Goal: Task Accomplishment & Management: Use online tool/utility

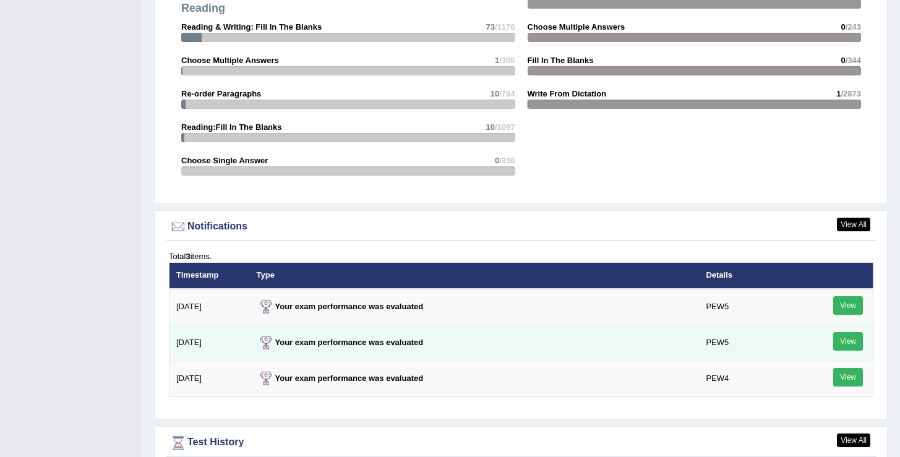
scroll to position [1514, 0]
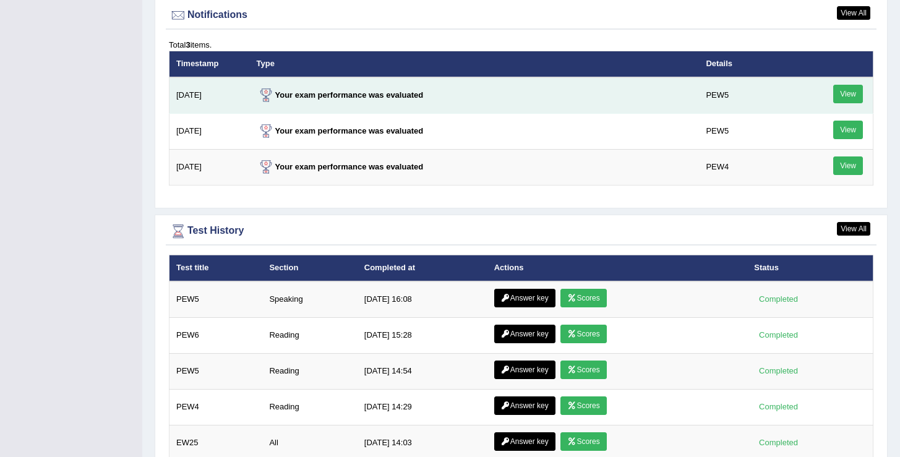
click at [846, 94] on link "View" at bounding box center [848, 94] width 30 height 19
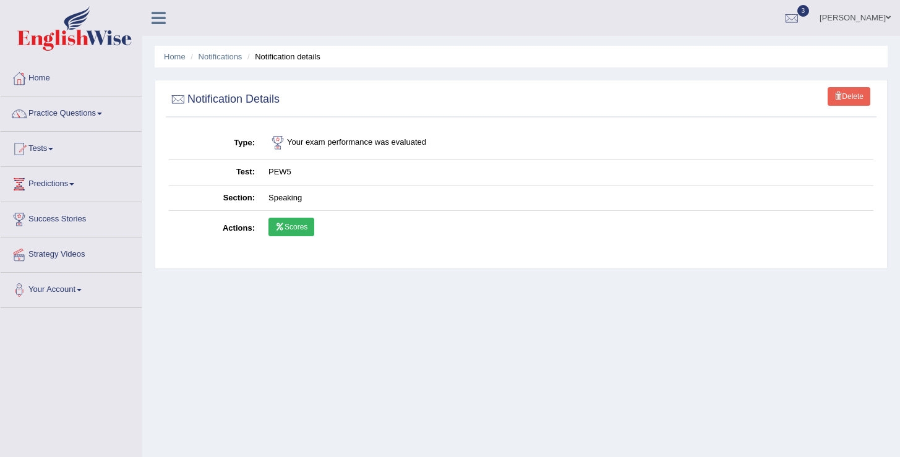
click at [293, 229] on link "Scores" at bounding box center [291, 227] width 46 height 19
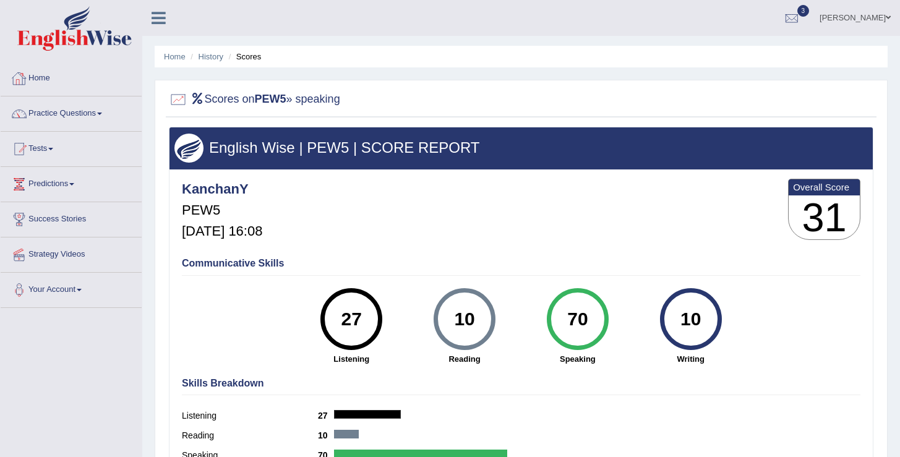
click at [47, 81] on link "Home" at bounding box center [71, 76] width 141 height 31
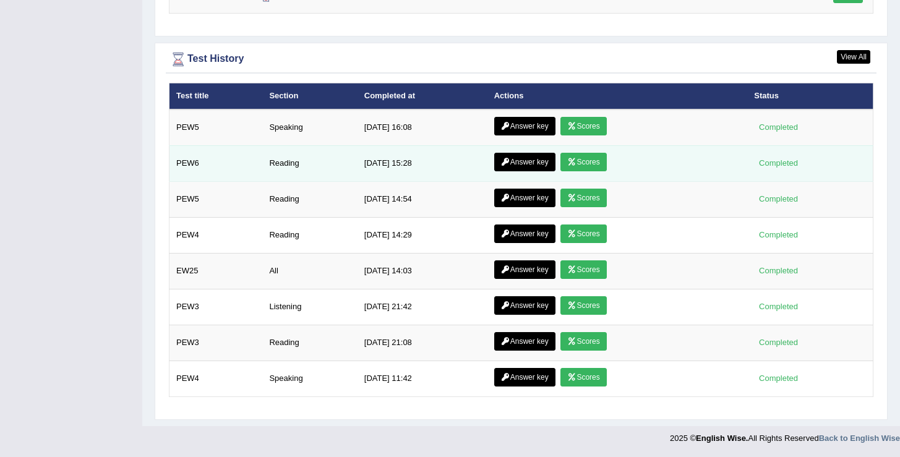
scroll to position [1390, 0]
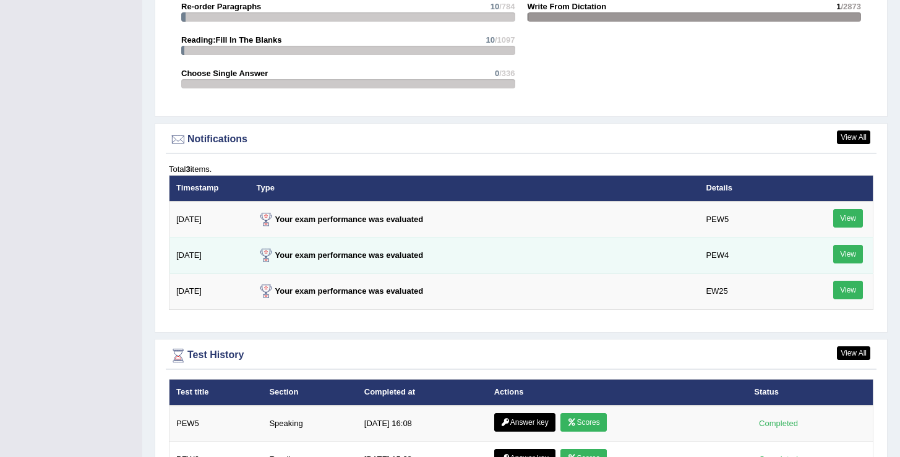
click at [851, 251] on link "View" at bounding box center [848, 254] width 30 height 19
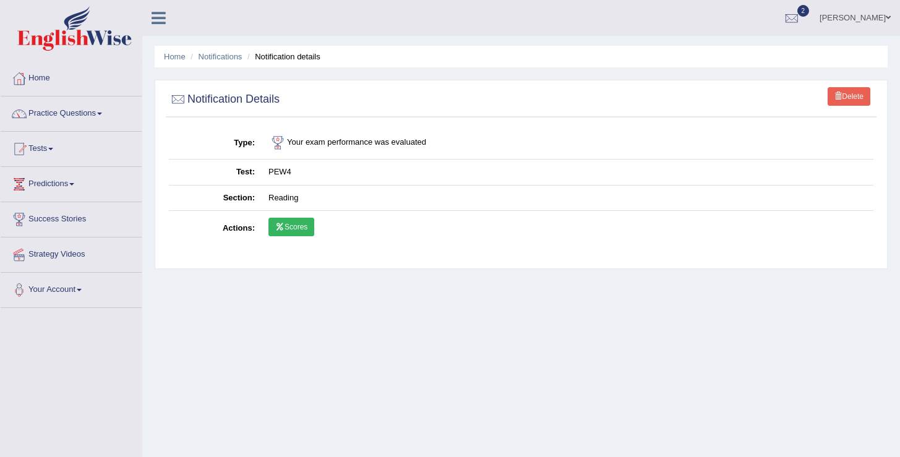
click at [280, 232] on link "Scores" at bounding box center [291, 227] width 46 height 19
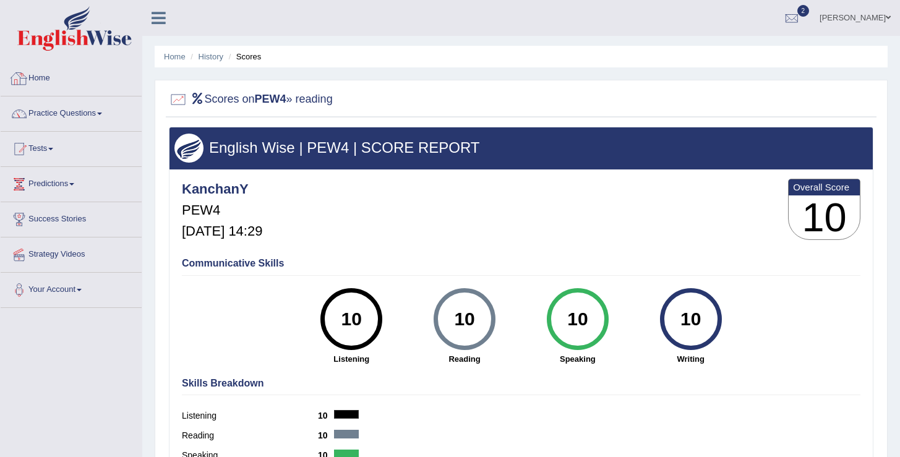
click at [38, 80] on link "Home" at bounding box center [71, 76] width 141 height 31
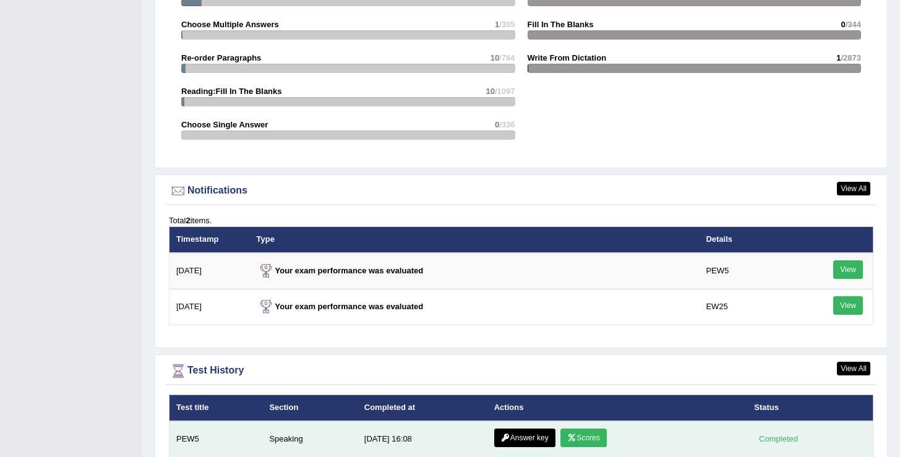
scroll to position [1332, 0]
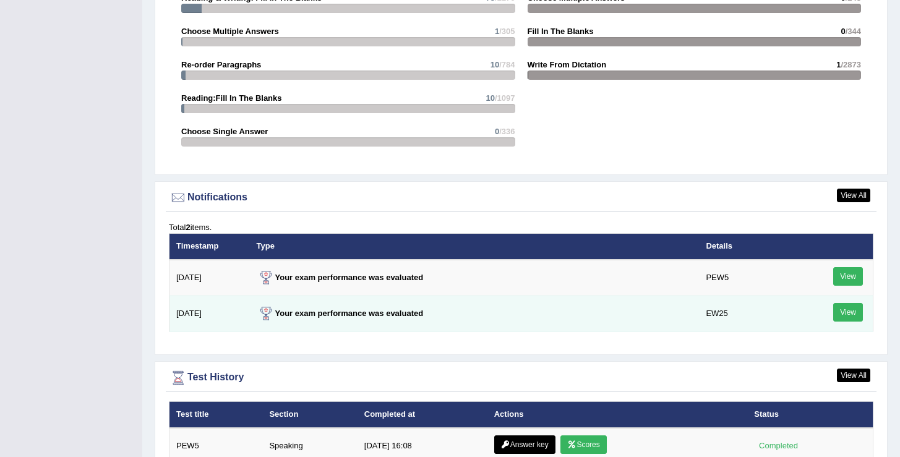
click at [848, 313] on link "View" at bounding box center [848, 312] width 30 height 19
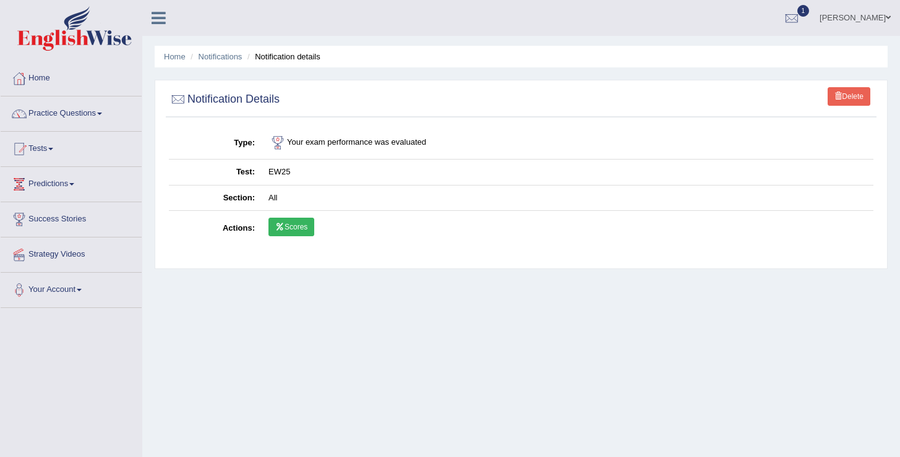
click at [291, 229] on link "Scores" at bounding box center [291, 227] width 46 height 19
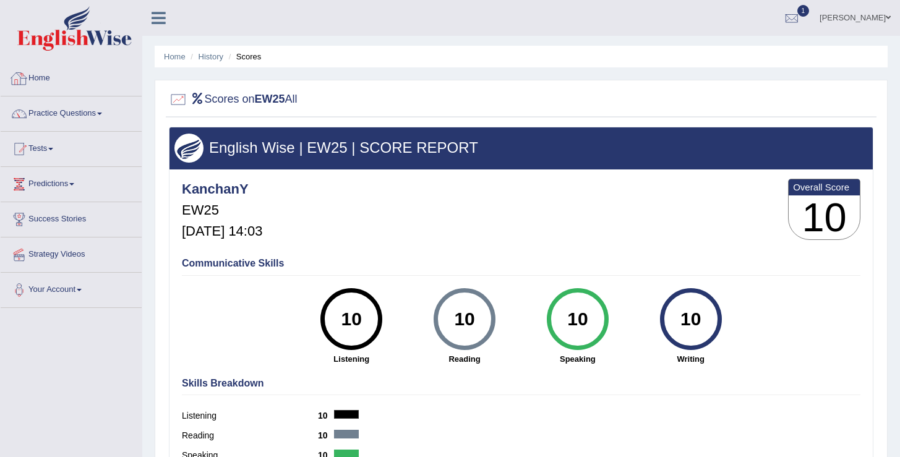
click at [49, 80] on link "Home" at bounding box center [71, 76] width 141 height 31
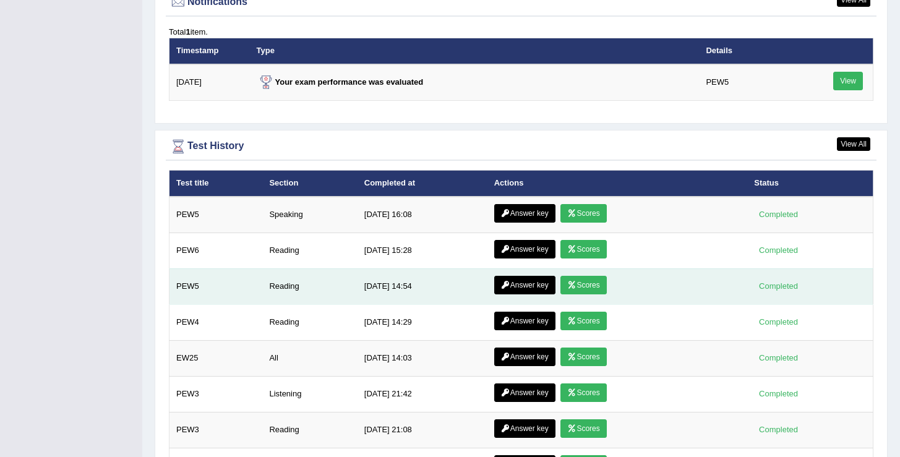
scroll to position [1511, 0]
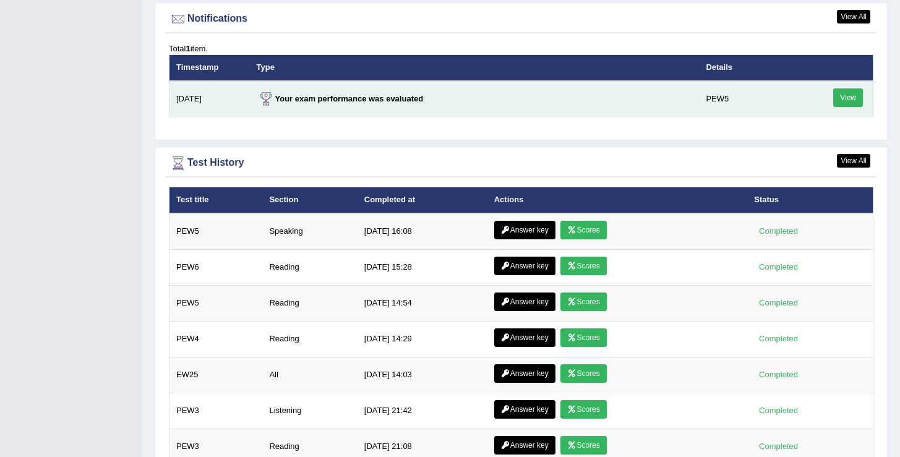
click at [844, 101] on link "View" at bounding box center [848, 97] width 30 height 19
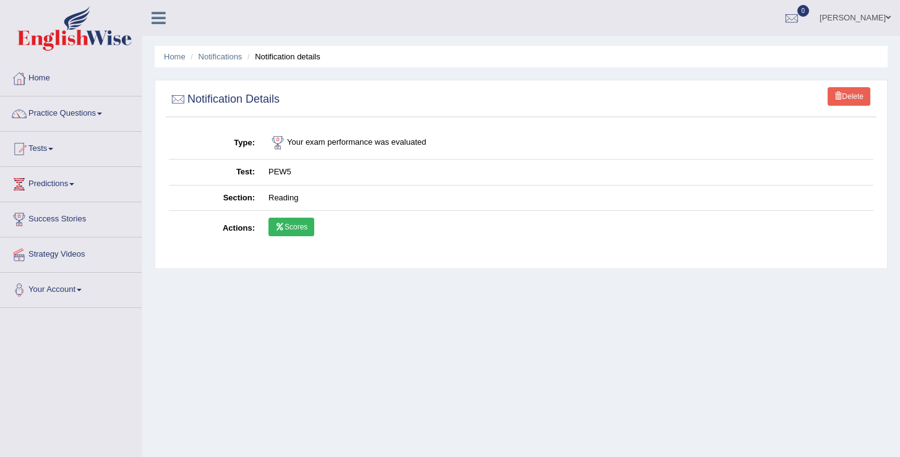
click at [294, 229] on link "Scores" at bounding box center [291, 227] width 46 height 19
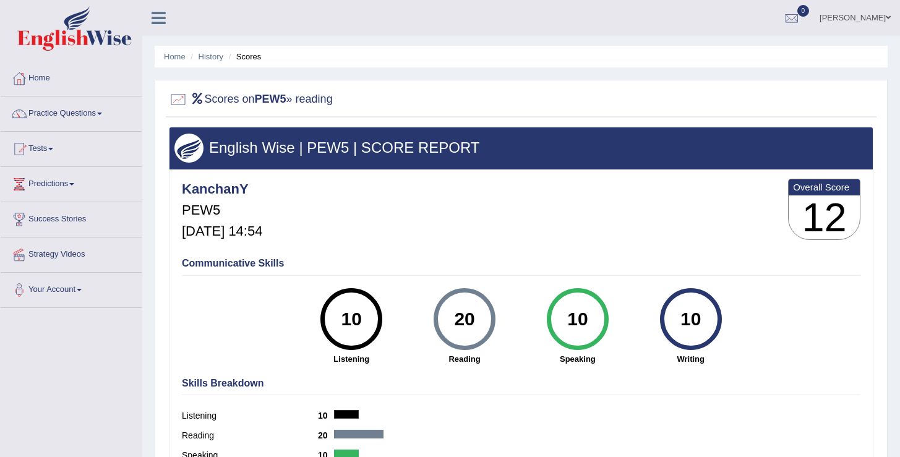
click at [38, 79] on link "Home" at bounding box center [71, 76] width 141 height 31
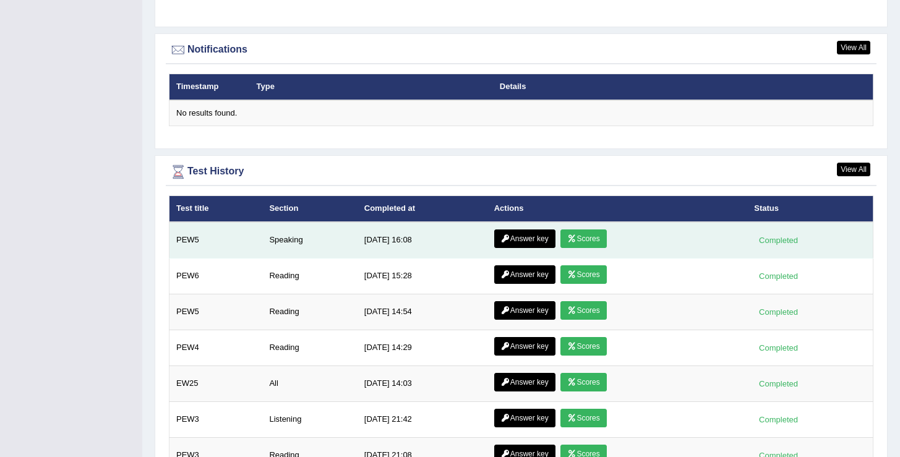
scroll to position [1480, 0]
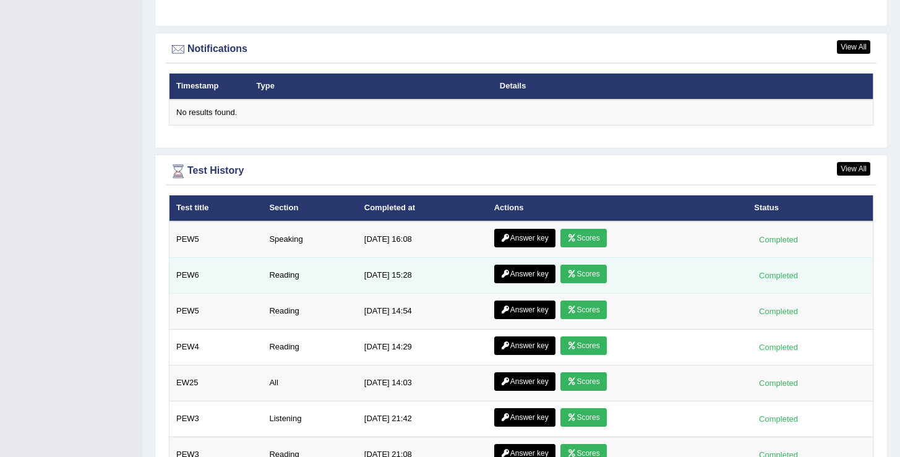
click at [521, 278] on link "Answer key" at bounding box center [524, 274] width 61 height 19
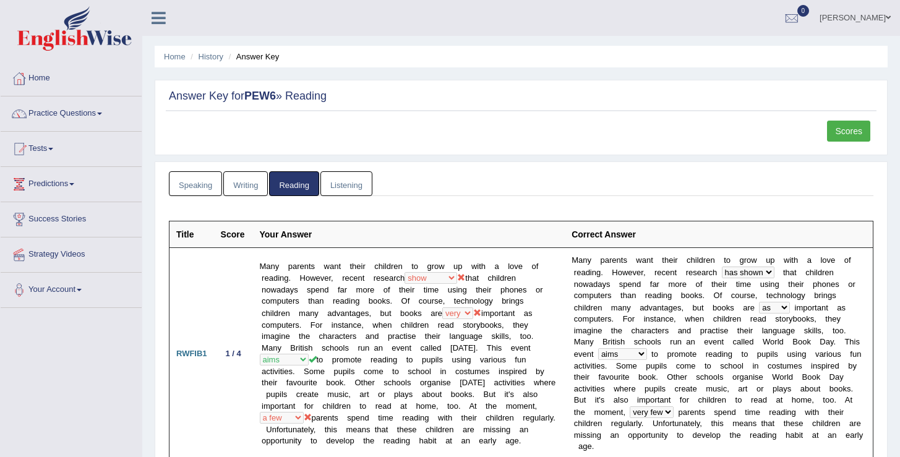
click at [838, 129] on link "Scores" at bounding box center [848, 131] width 43 height 21
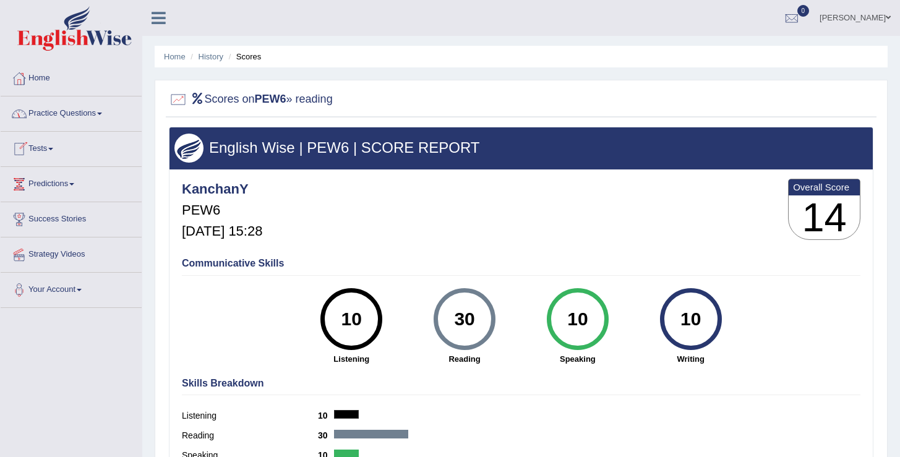
click at [54, 151] on link "Tests" at bounding box center [71, 147] width 141 height 31
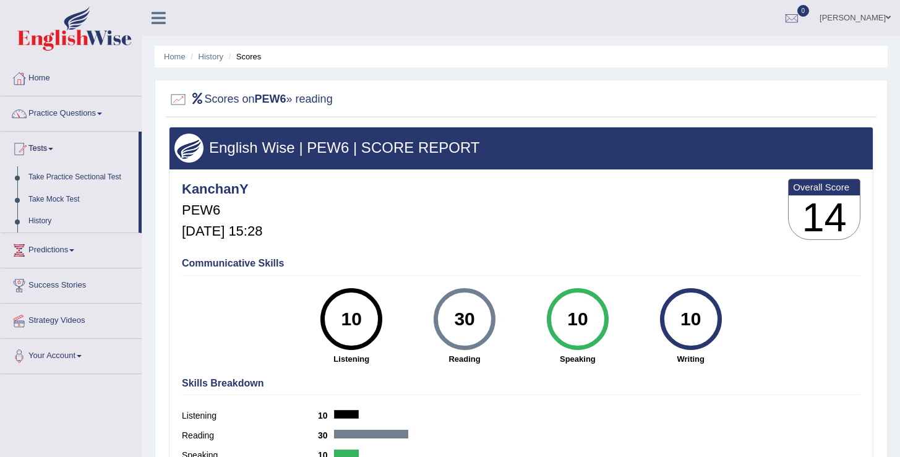
click at [65, 178] on link "Take Practice Sectional Test" at bounding box center [81, 177] width 116 height 22
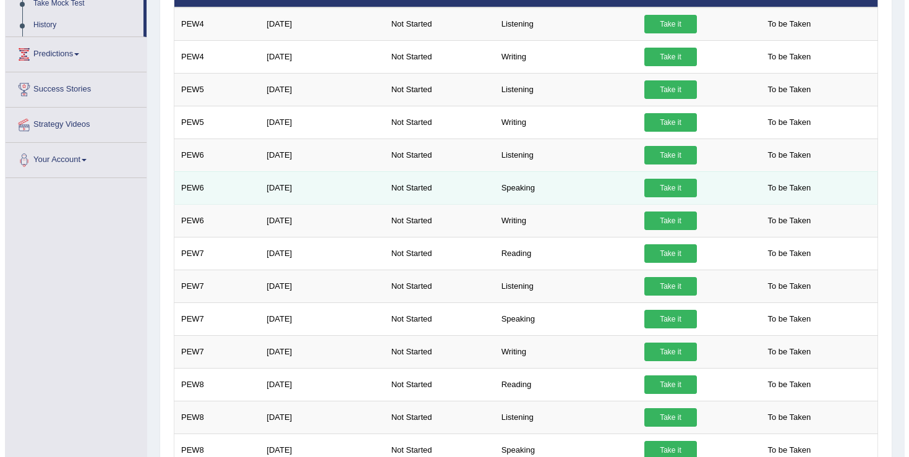
scroll to position [195, 0]
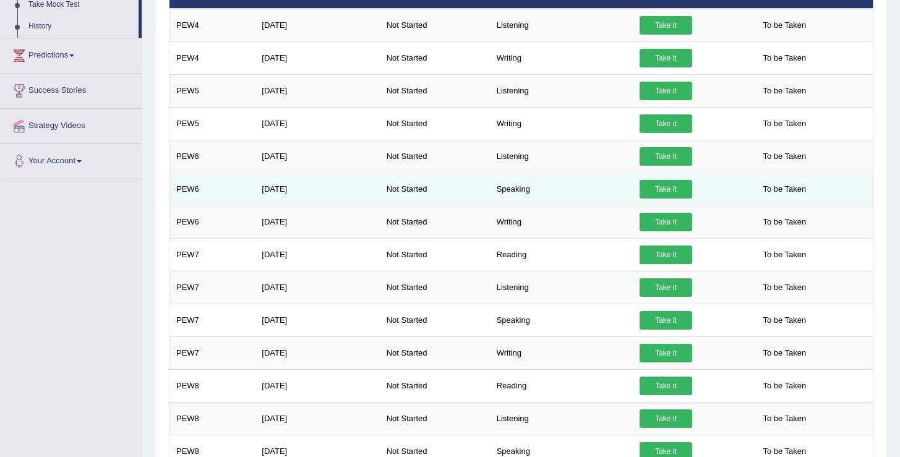
click at [676, 191] on link "Take it" at bounding box center [666, 189] width 53 height 19
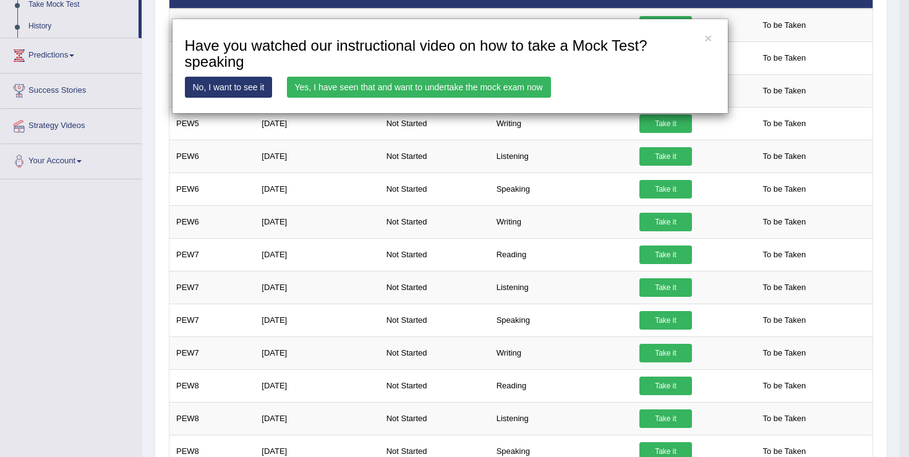
click at [495, 90] on link "Yes, I have seen that and want to undertake the mock exam now" at bounding box center [419, 87] width 264 height 21
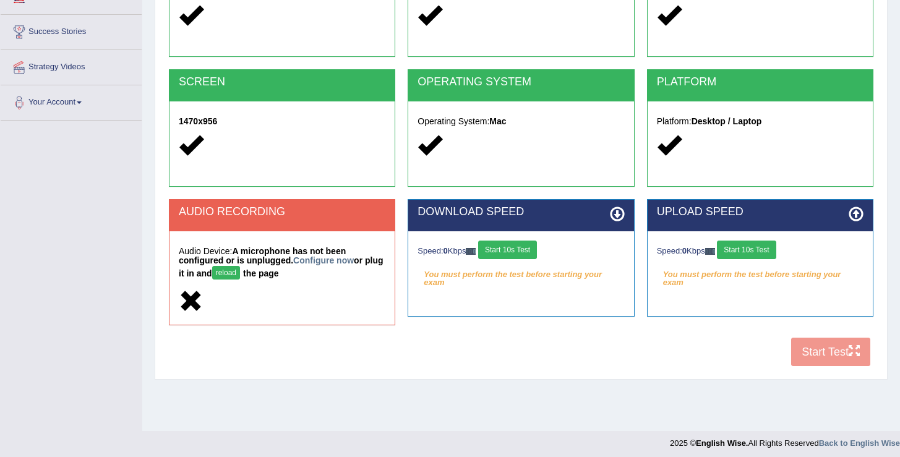
scroll to position [192, 0]
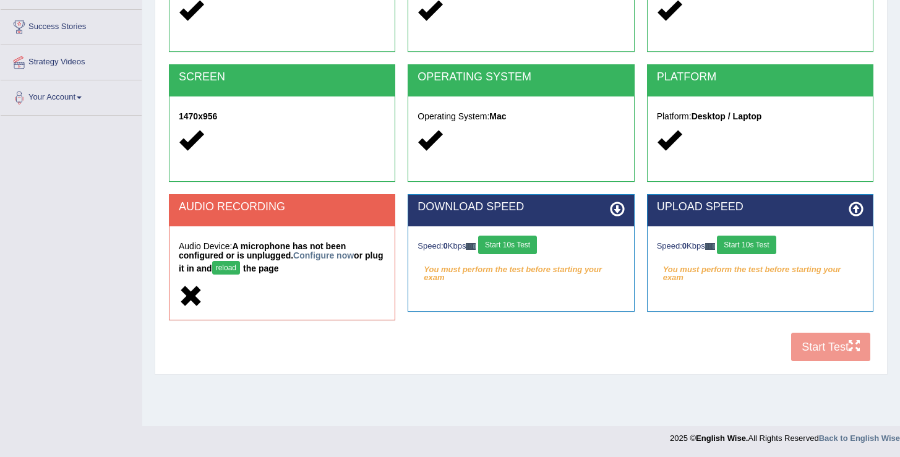
click at [530, 248] on button "Start 10s Test" at bounding box center [507, 245] width 59 height 19
click at [240, 270] on button "reload" at bounding box center [226, 268] width 28 height 14
click at [335, 256] on link "Configure now" at bounding box center [323, 256] width 61 height 10
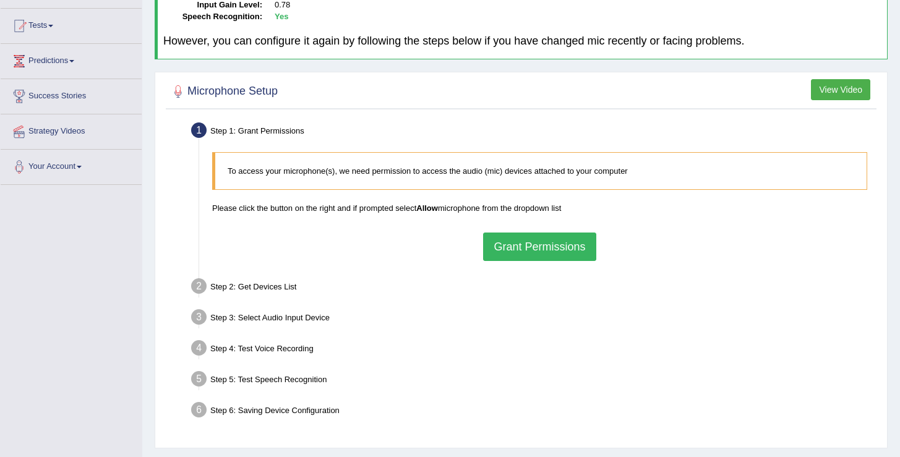
scroll to position [138, 0]
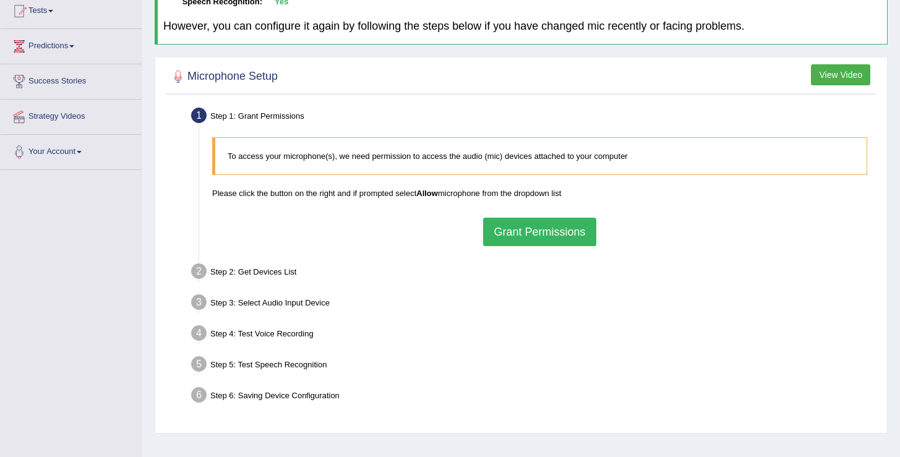
click at [537, 241] on button "Grant Permissions" at bounding box center [539, 232] width 113 height 28
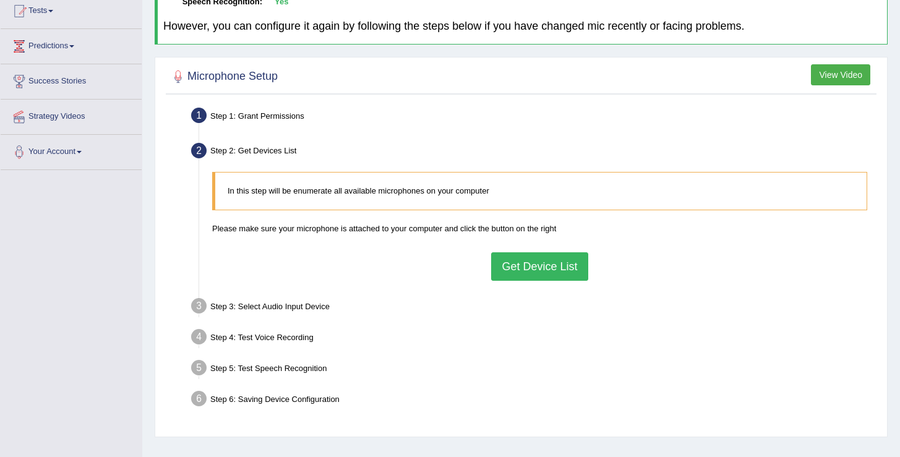
click at [528, 275] on button "Get Device List" at bounding box center [539, 266] width 96 height 28
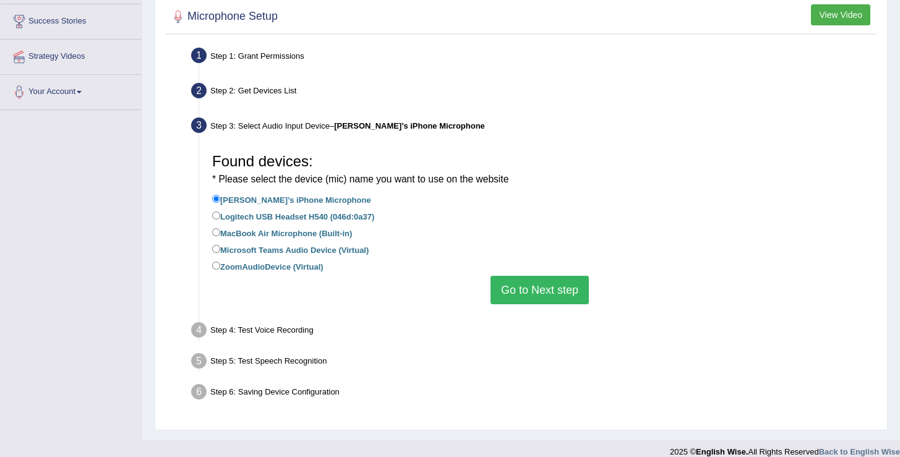
scroll to position [211, 0]
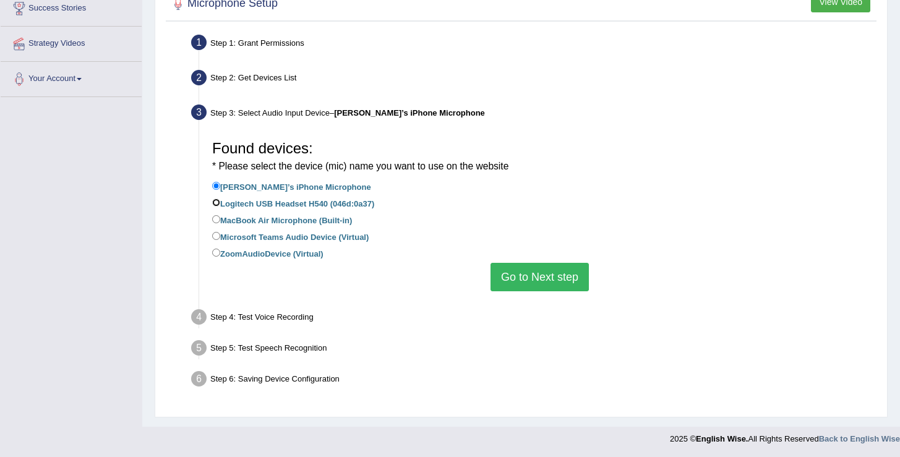
click at [220, 200] on input "Logitech USB Headset H540 (046d:0a37)" at bounding box center [216, 203] width 8 height 8
radio input "true"
click at [517, 282] on button "Go to Next step" at bounding box center [540, 277] width 98 height 28
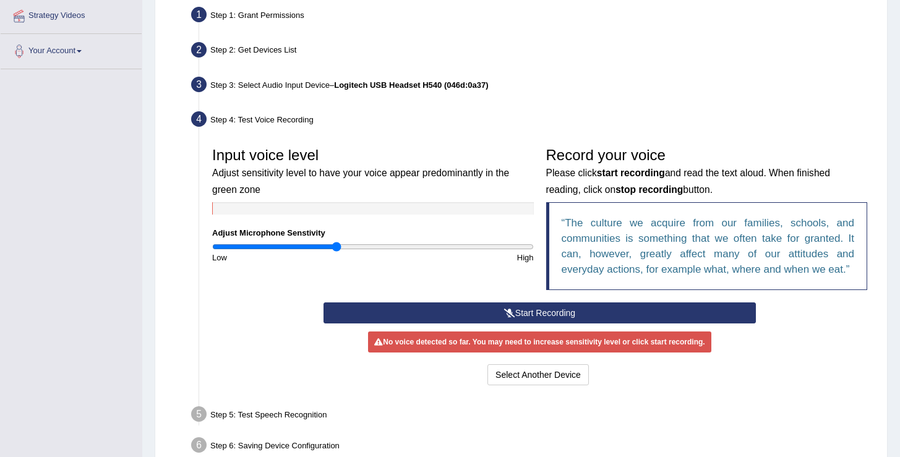
scroll to position [305, 0]
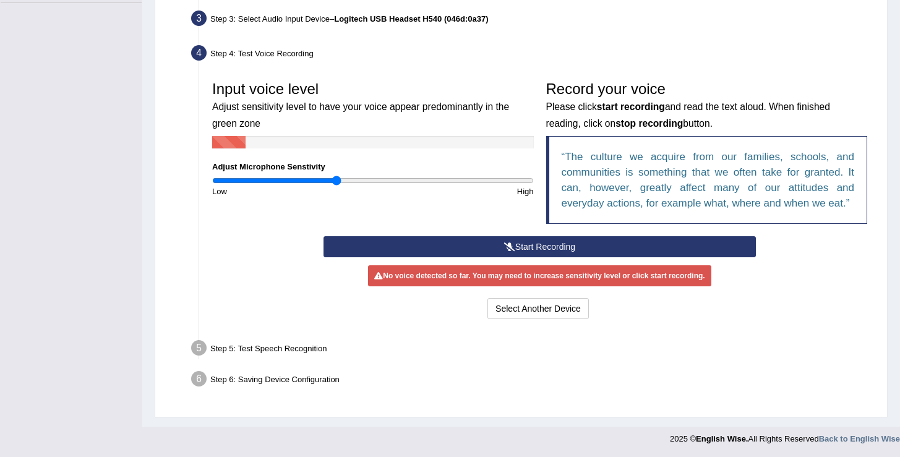
click at [526, 250] on button "Start Recording" at bounding box center [540, 246] width 432 height 21
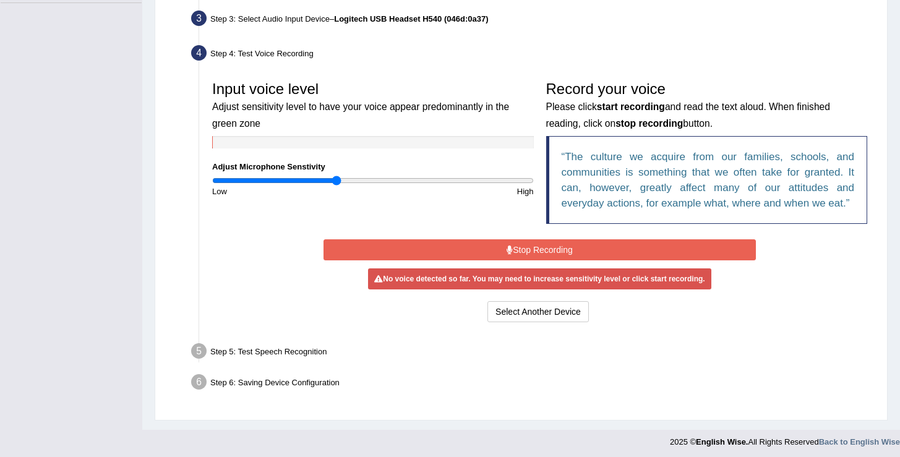
click at [526, 250] on button "Stop Recording" at bounding box center [540, 249] width 432 height 21
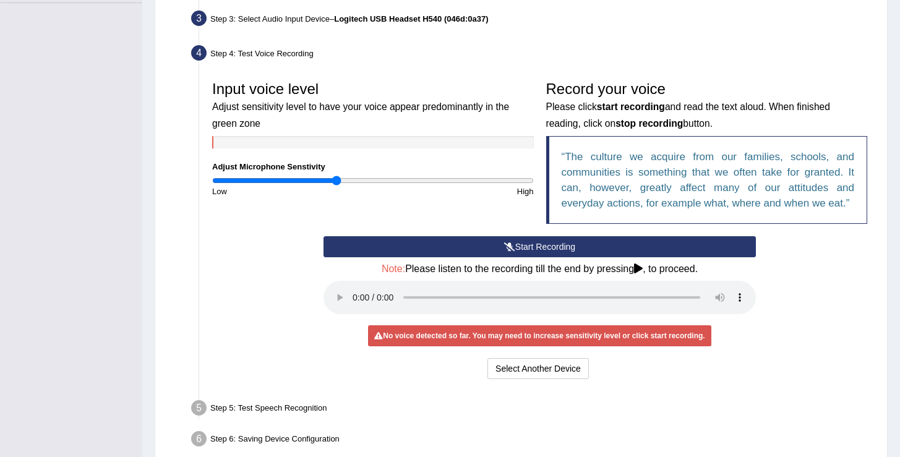
click at [533, 258] on div "Start Recording Stop Recording Note: Please listen to the recording till the en…" at bounding box center [539, 309] width 445 height 146
click at [533, 247] on button "Start Recording" at bounding box center [540, 246] width 432 height 21
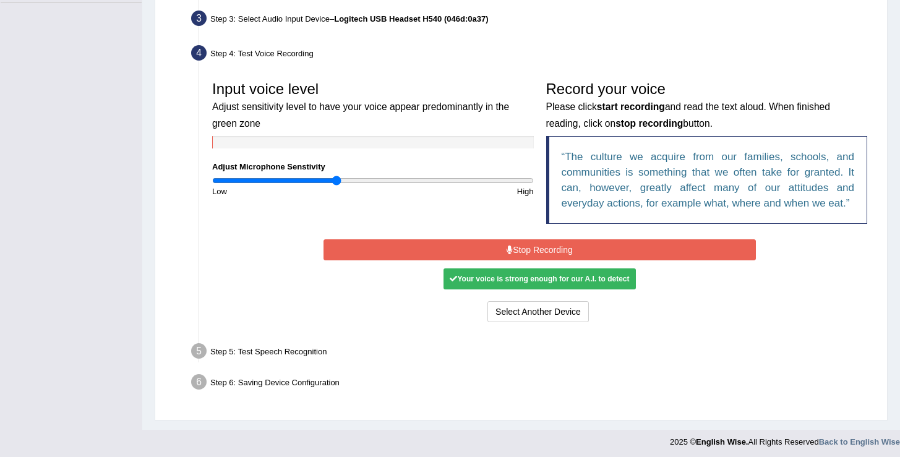
click at [504, 275] on div "Your voice is strong enough for our A.I. to detect" at bounding box center [540, 278] width 192 height 21
click at [499, 289] on div "Start Recording Stop Recording Note: Please listen to the recording till the en…" at bounding box center [539, 280] width 445 height 89
click at [440, 249] on button "Stop Recording" at bounding box center [540, 249] width 432 height 21
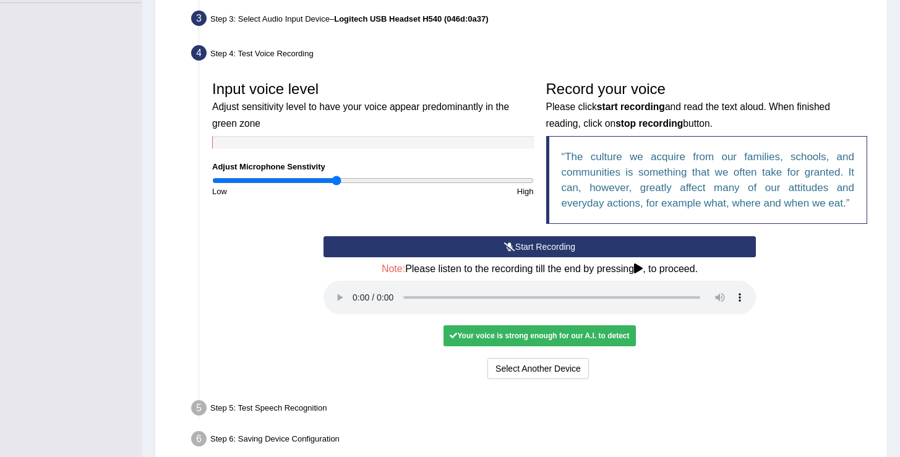
click at [533, 249] on button "Start Recording" at bounding box center [540, 246] width 432 height 21
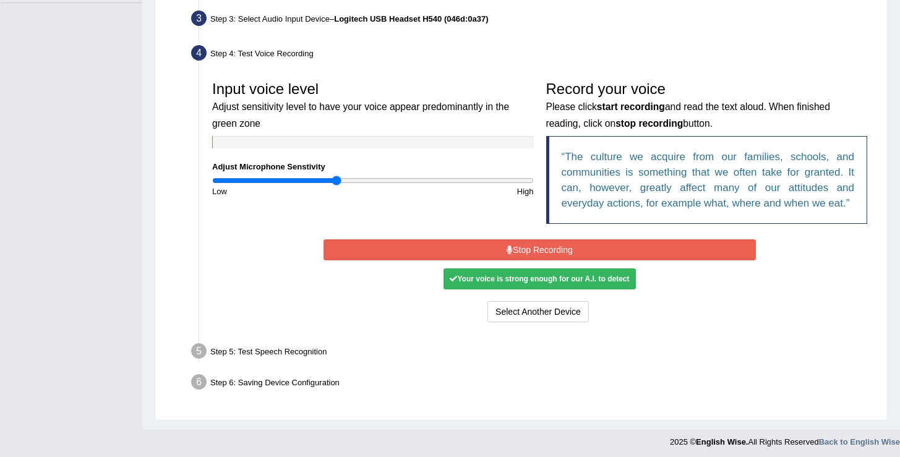
click at [473, 281] on div "Your voice is strong enough for our A.I. to detect" at bounding box center [540, 278] width 192 height 21
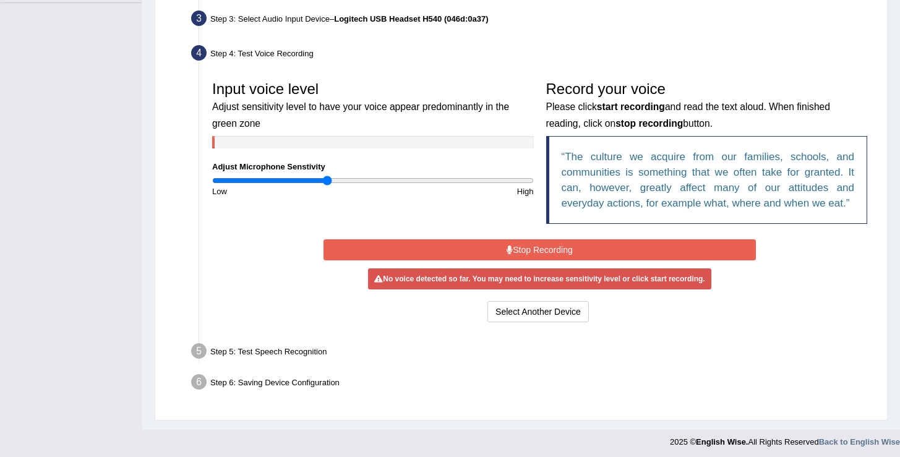
type input "0.72"
click at [327, 178] on input "range" at bounding box center [373, 181] width 322 height 10
click at [512, 251] on button "Stop Recording" at bounding box center [540, 249] width 432 height 21
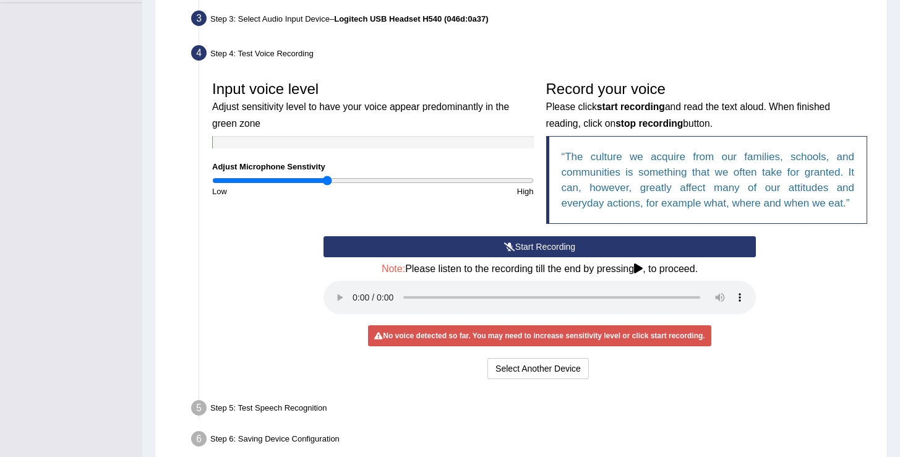
click at [533, 245] on button "Start Recording" at bounding box center [540, 246] width 432 height 21
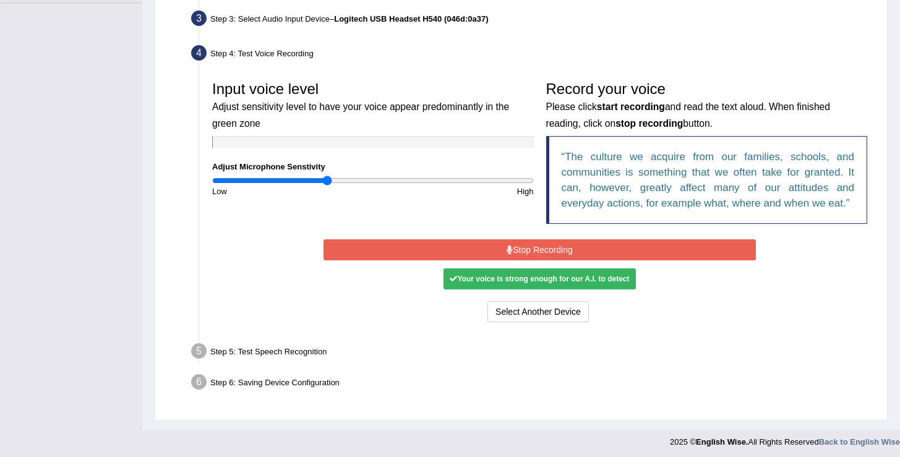
click at [537, 251] on button "Stop Recording" at bounding box center [540, 249] width 432 height 21
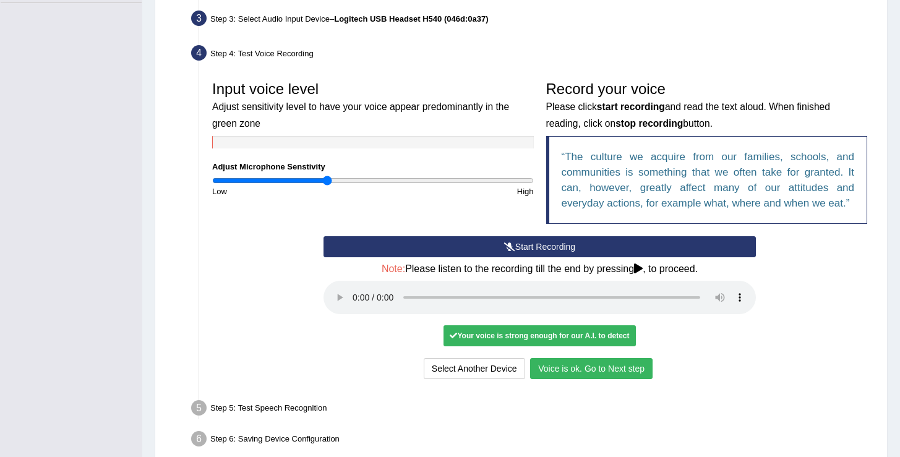
click at [564, 379] on div "Select Another Device Voice is ok. Go to Next step" at bounding box center [540, 370] width 432 height 24
click at [563, 373] on button "Voice is ok. Go to Next step" at bounding box center [591, 368] width 122 height 21
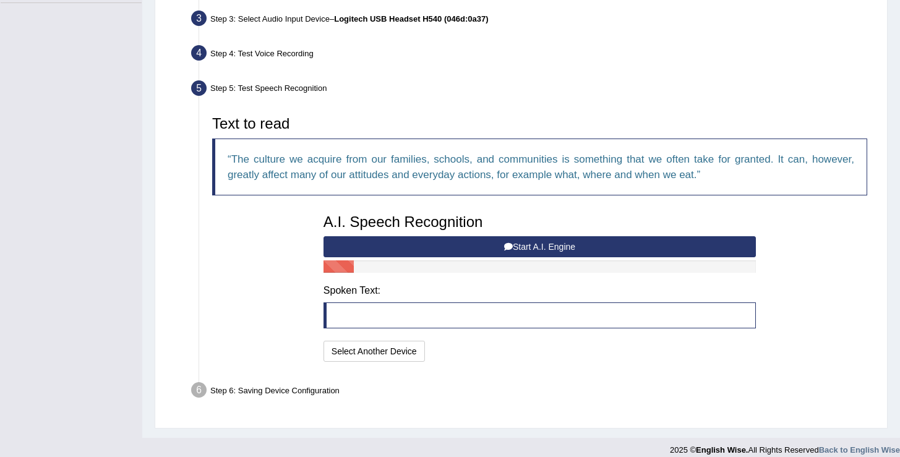
click at [497, 247] on button "Start A.I. Engine" at bounding box center [540, 246] width 432 height 21
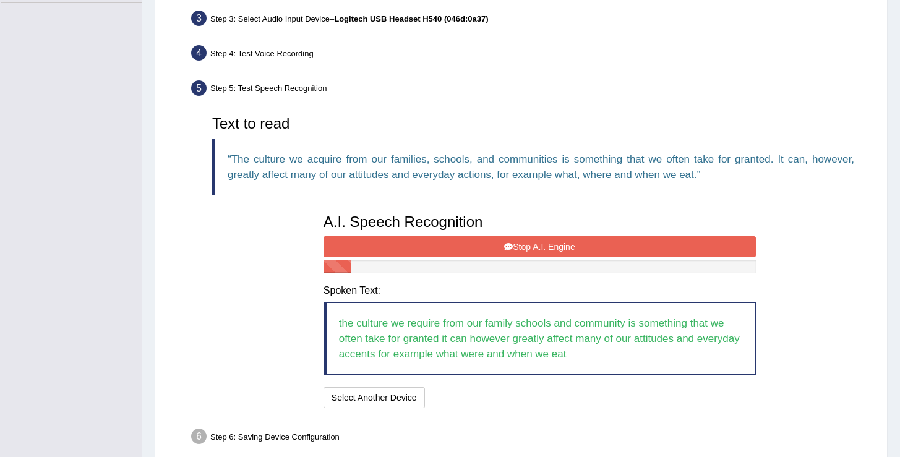
click at [507, 247] on icon at bounding box center [508, 246] width 9 height 9
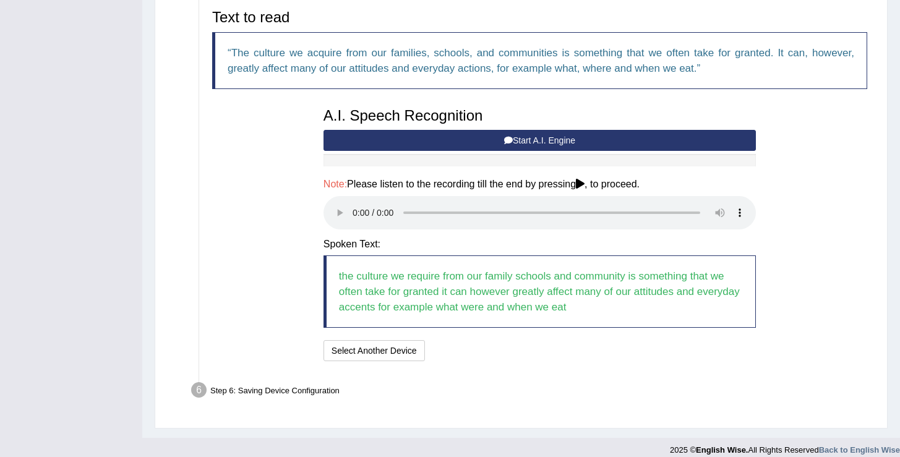
scroll to position [422, 0]
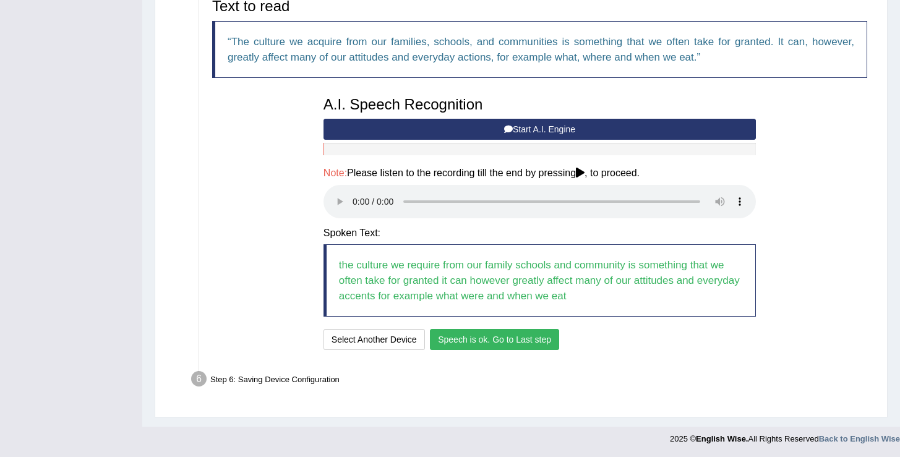
click at [448, 338] on button "Speech is ok. Go to Last step" at bounding box center [494, 339] width 129 height 21
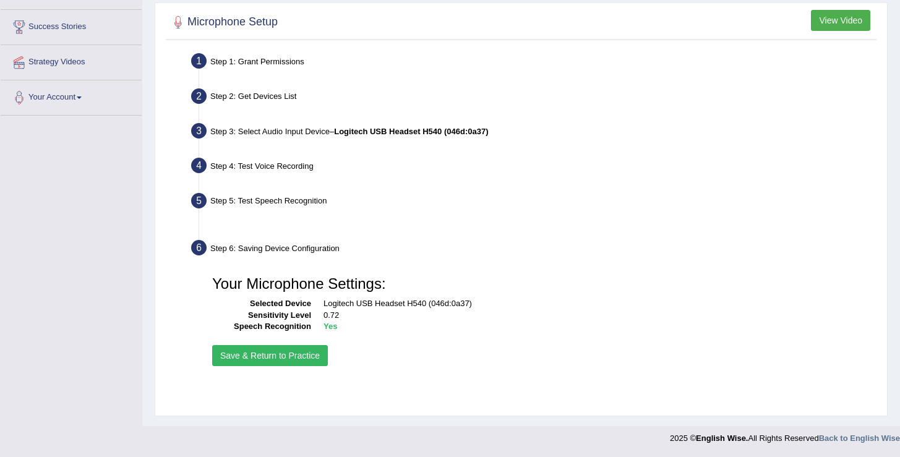
scroll to position [192, 0]
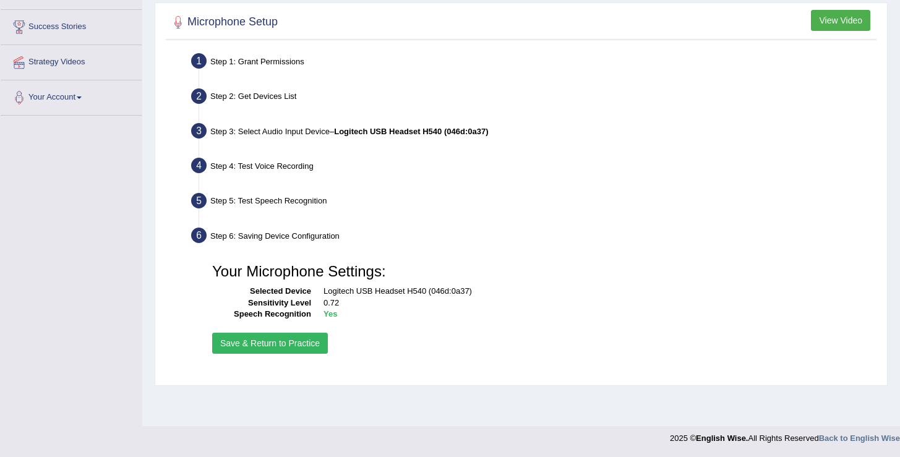
click at [278, 349] on button "Save & Return to Practice" at bounding box center [270, 343] width 116 height 21
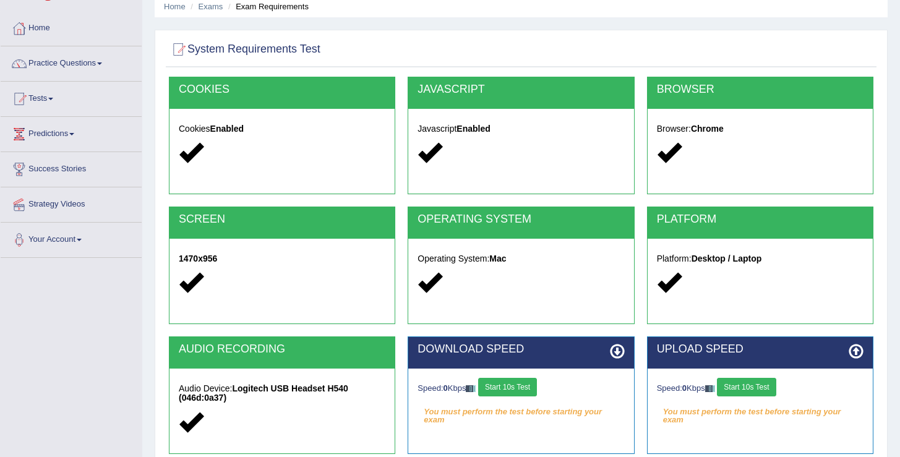
scroll to position [192, 0]
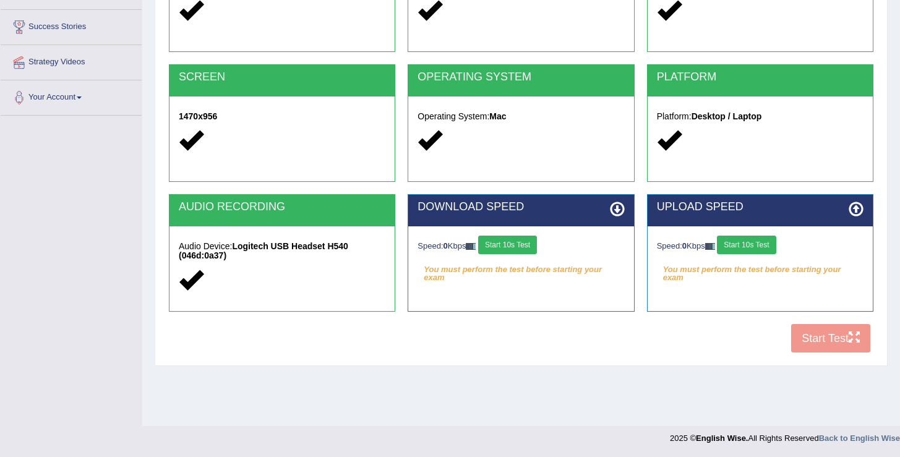
click at [512, 239] on button "Start 10s Test" at bounding box center [507, 245] width 59 height 19
click at [751, 251] on button "Start 10s Test" at bounding box center [746, 245] width 59 height 19
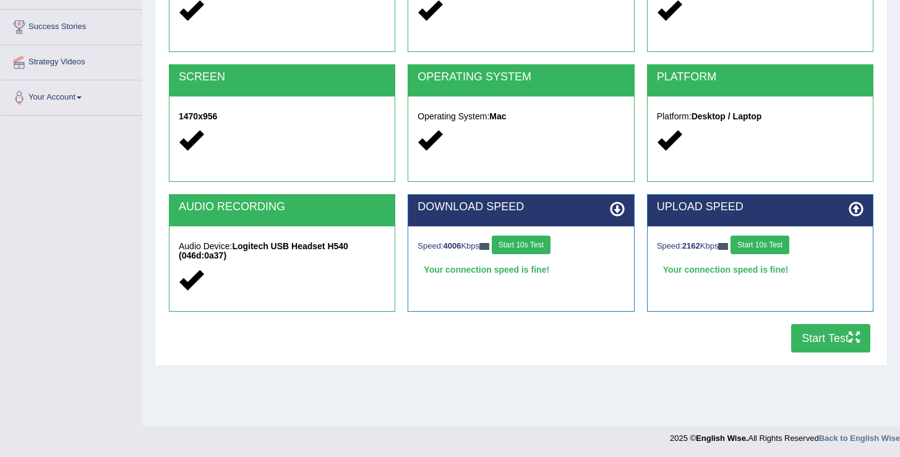
click at [810, 342] on button "Start Test" at bounding box center [830, 338] width 79 height 28
